Goal: Information Seeking & Learning: Learn about a topic

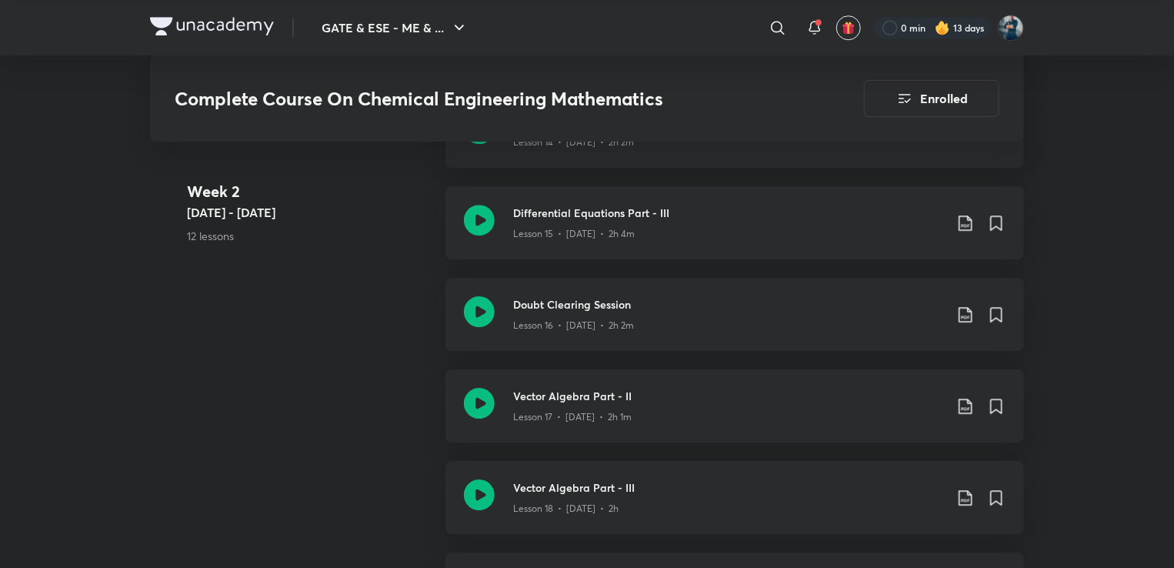
scroll to position [2278, 0]
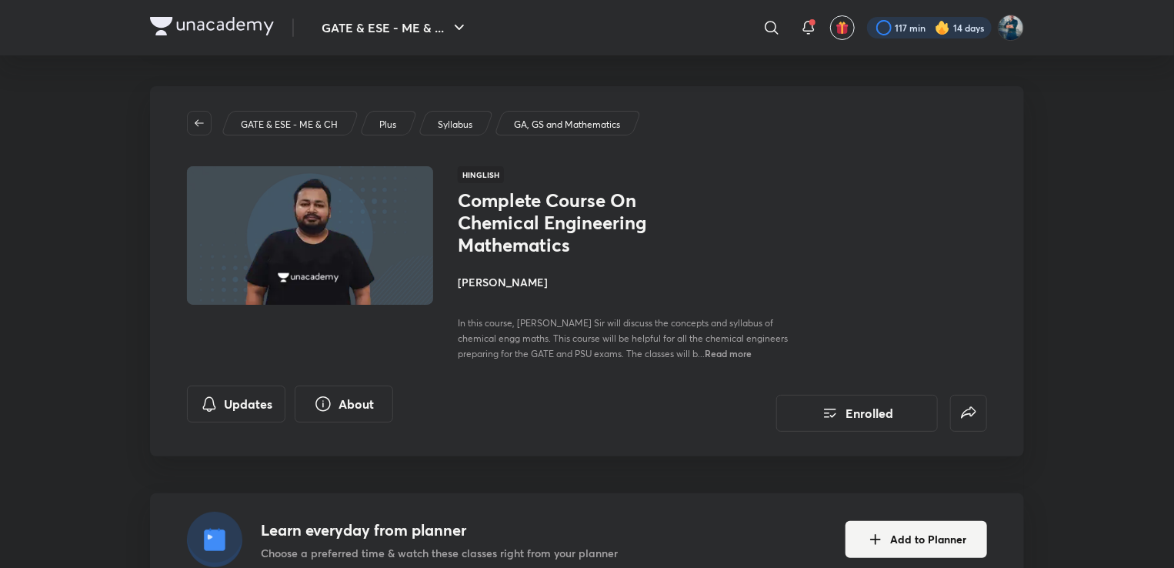
click at [908, 27] on div at bounding box center [929, 28] width 125 height 22
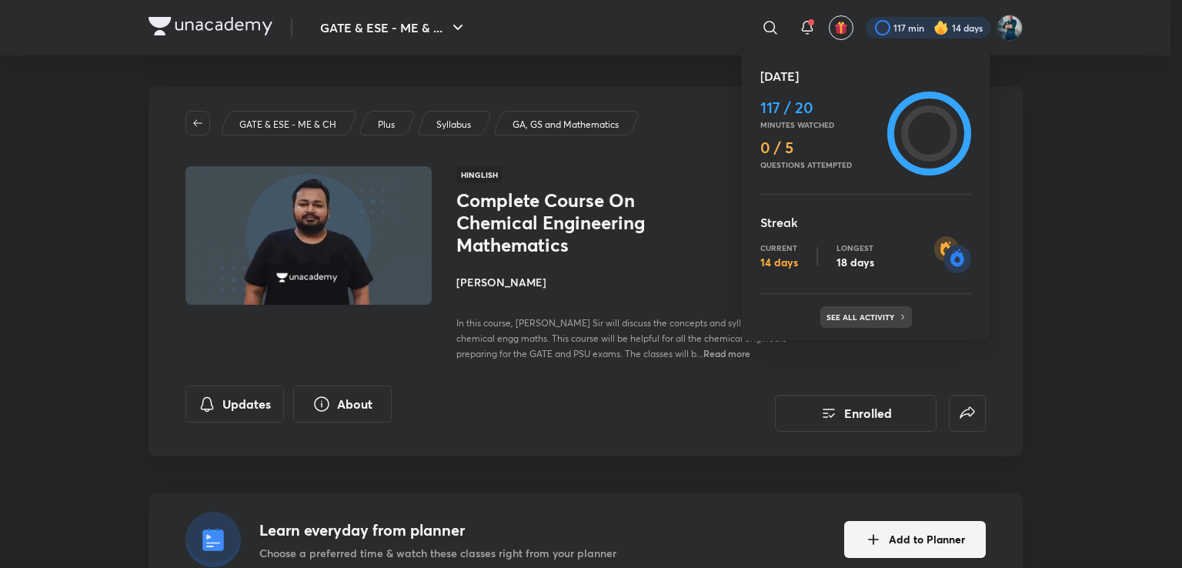
click at [860, 314] on p "See all activity" at bounding box center [862, 316] width 72 height 9
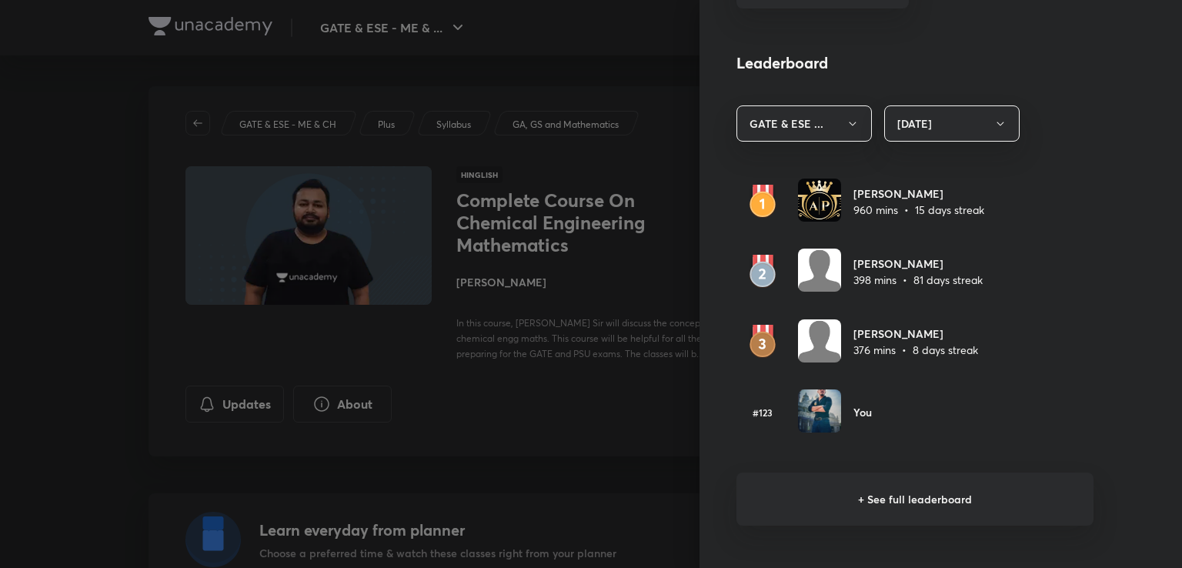
scroll to position [836, 0]
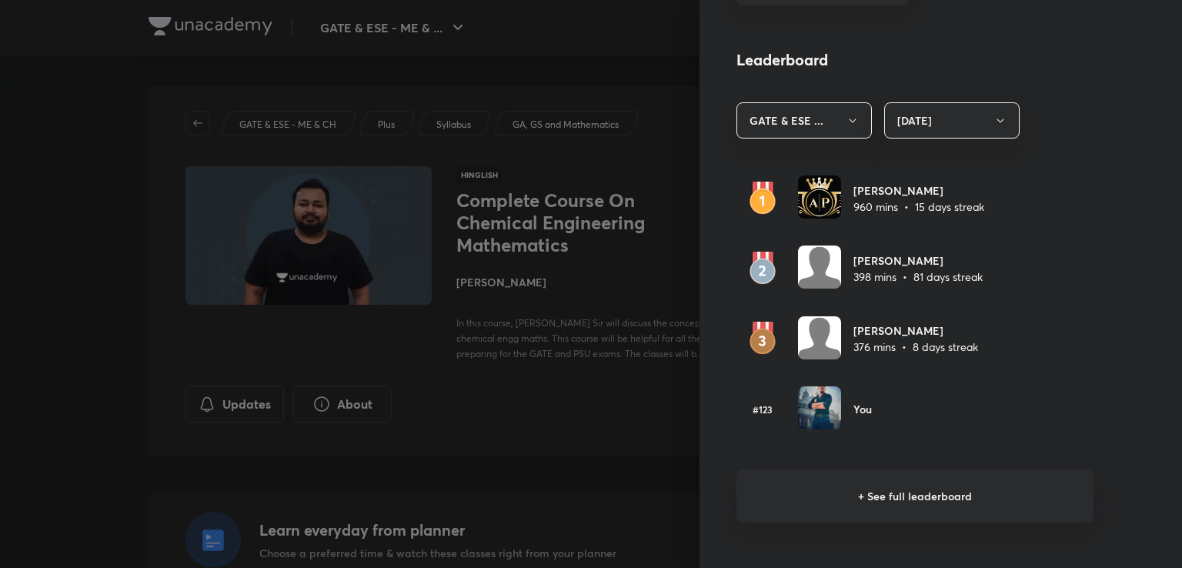
click at [887, 490] on h6 "+ See full leaderboard" at bounding box center [914, 495] width 357 height 53
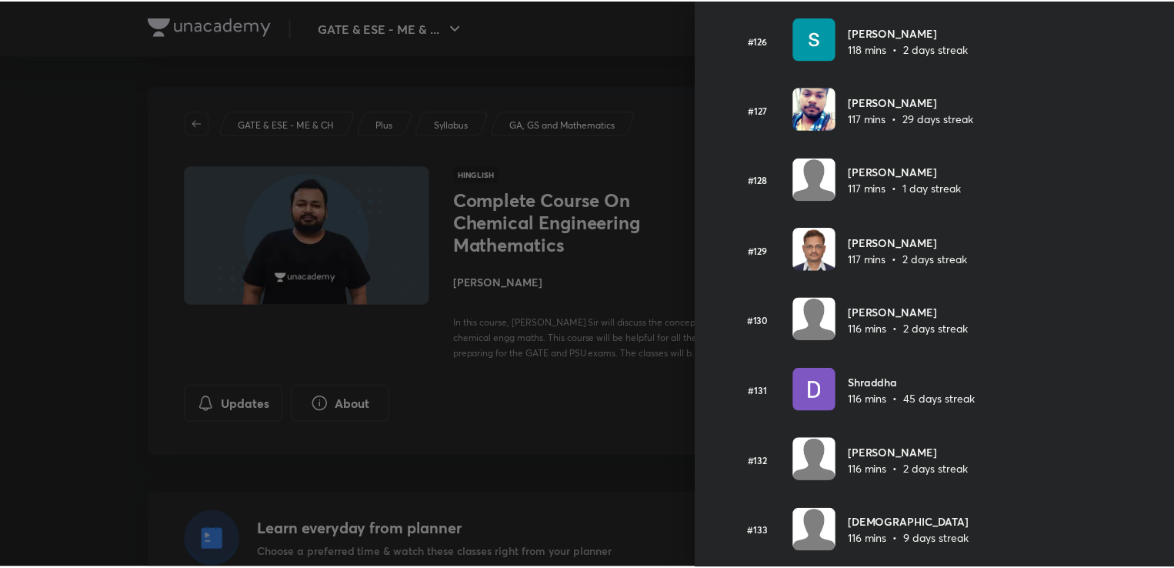
scroll to position [8884, 0]
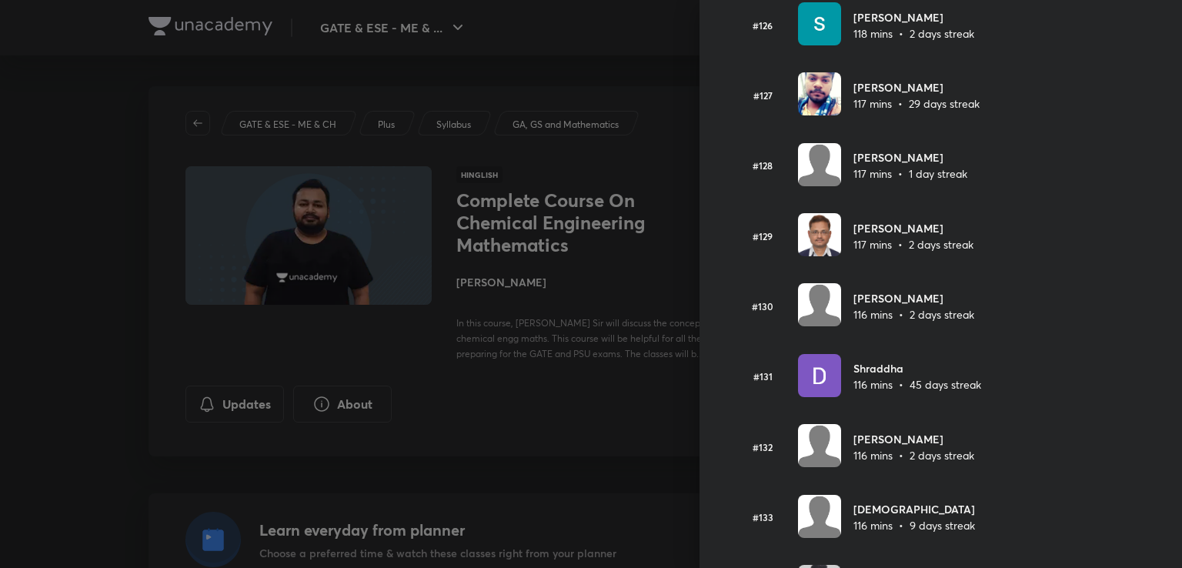
click at [669, 52] on div at bounding box center [591, 284] width 1182 height 568
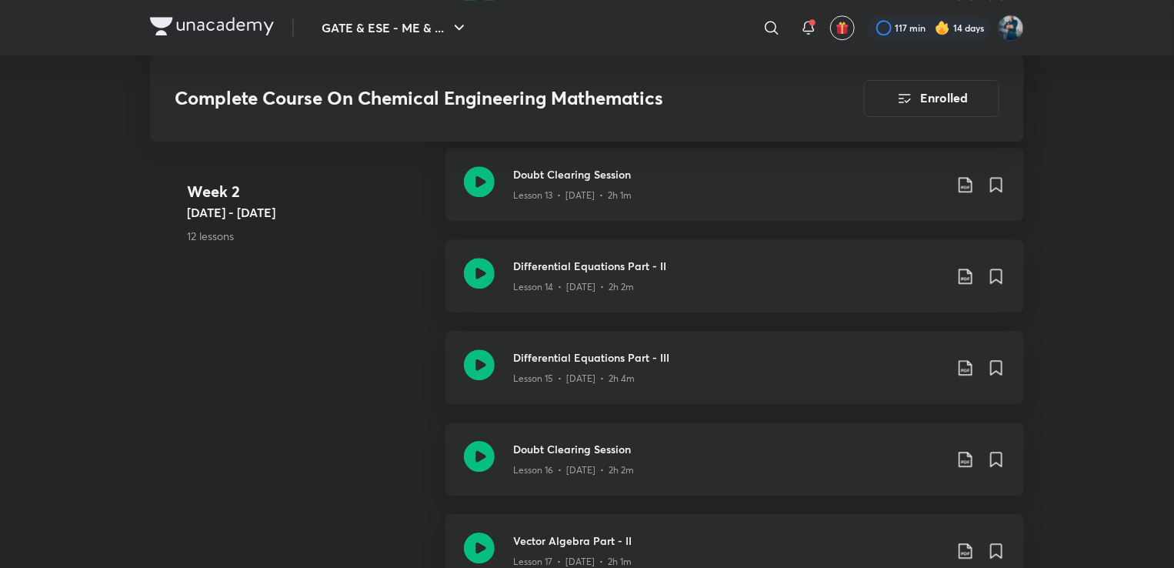
scroll to position [2382, 0]
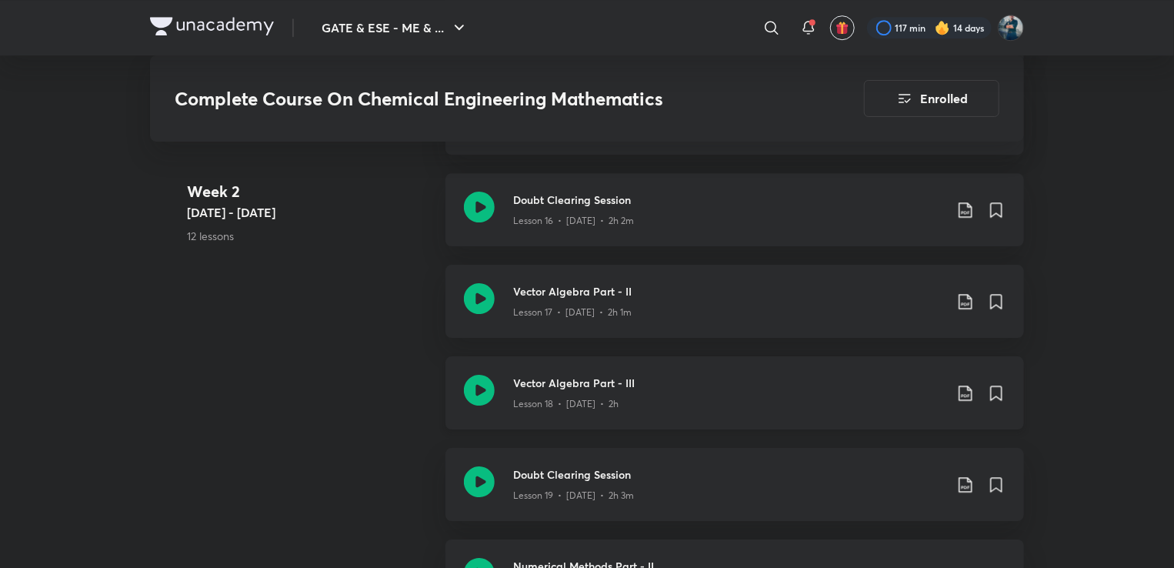
click at [600, 382] on h3 "Vector Algebra Part - III" at bounding box center [728, 383] width 431 height 16
